Goal: Find specific page/section: Find specific page/section

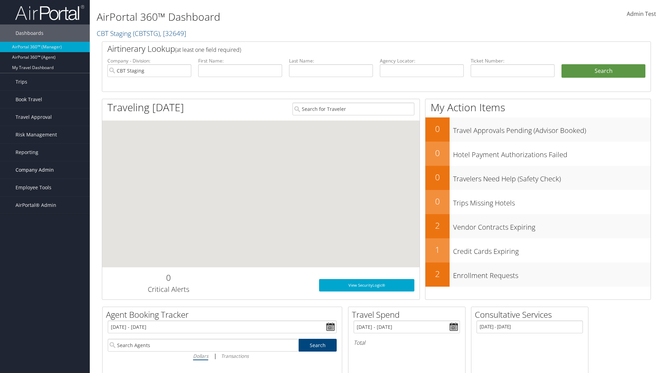
click at [45, 170] on span "Company Admin" at bounding box center [35, 169] width 38 height 17
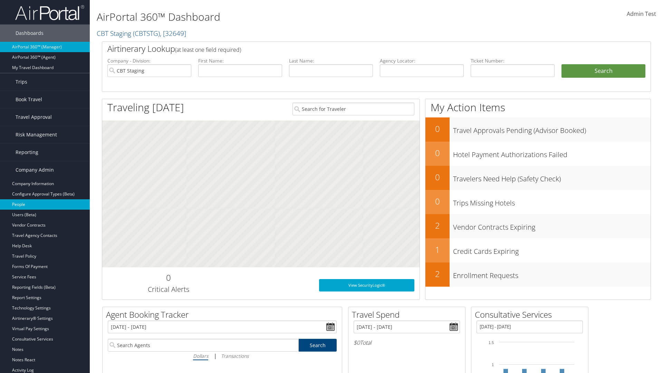
click at [45, 204] on link "People" at bounding box center [45, 204] width 90 height 10
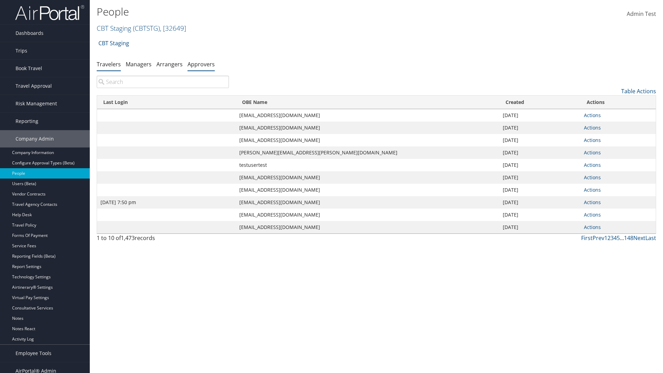
click at [201, 64] on link "Approvers" at bounding box center [200, 64] width 27 height 8
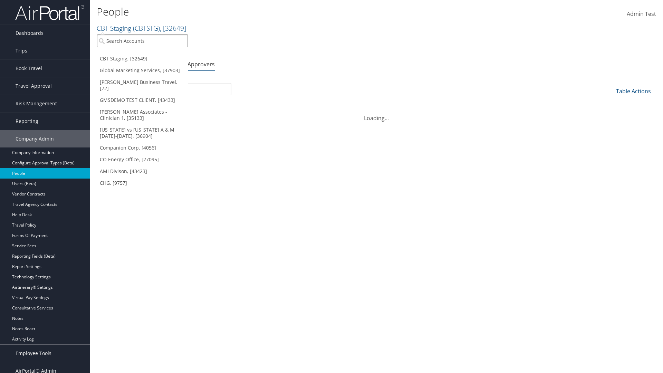
click at [142, 41] on input "search" at bounding box center [142, 41] width 91 height 13
type input "CBTSTG"
click at [142, 53] on div "CBT Staging (CBTSTG), [32649]" at bounding box center [142, 53] width 98 height 6
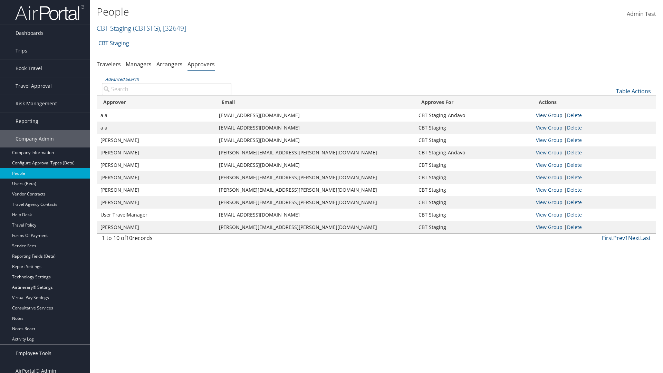
click at [549, 115] on link "View Group" at bounding box center [549, 115] width 27 height 7
